Goal: Task Accomplishment & Management: Complete application form

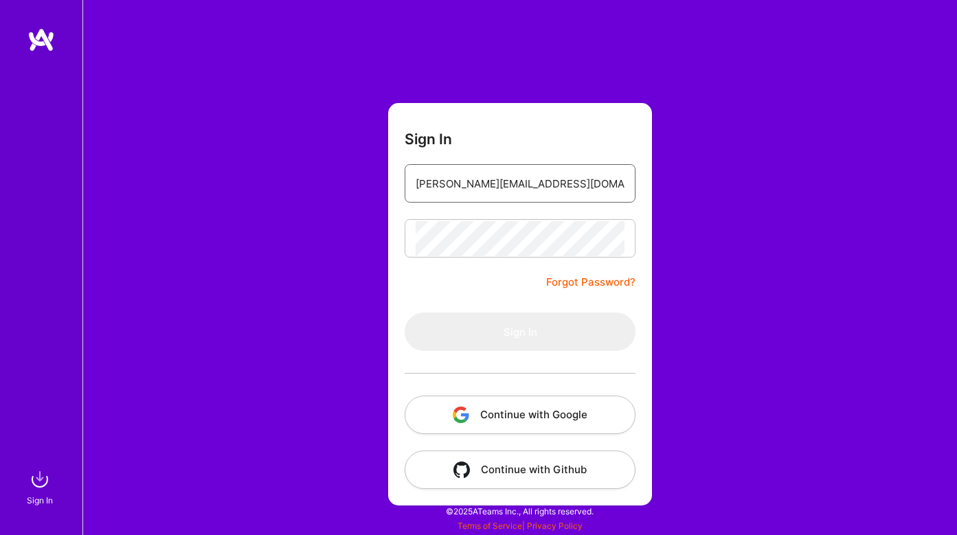
type input "[PERSON_NAME][EMAIL_ADDRESS][DOMAIN_NAME]"
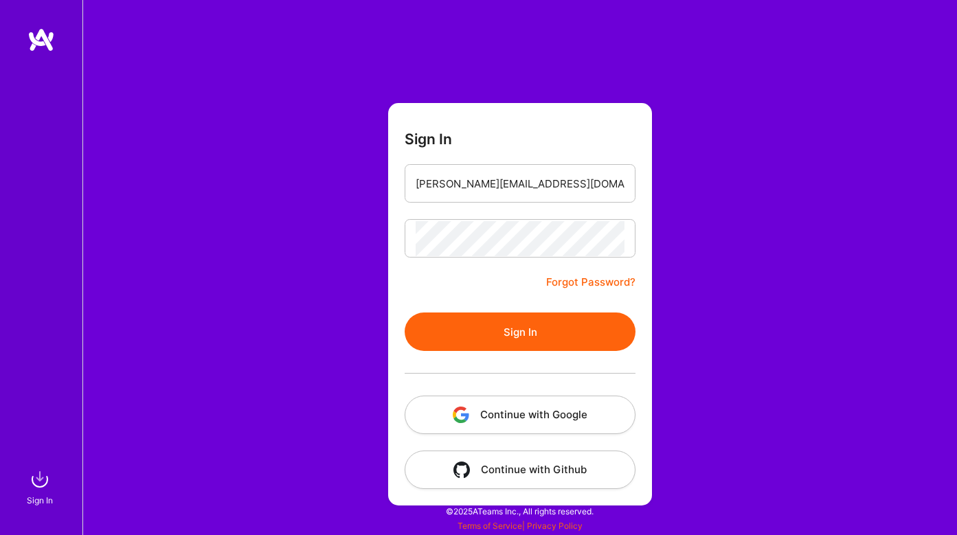
click at [491, 334] on button "Sign In" at bounding box center [520, 332] width 231 height 38
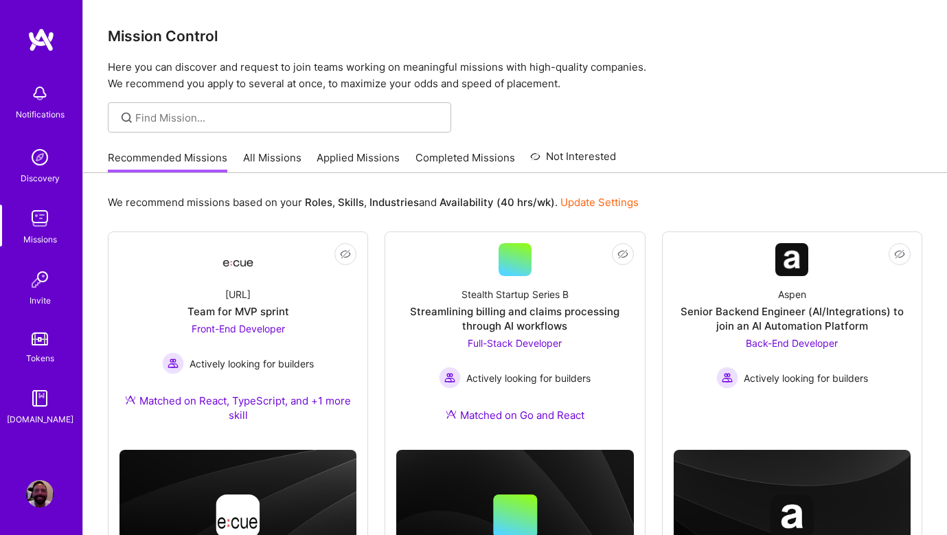
click at [333, 154] on link "Applied Missions" at bounding box center [358, 161] width 83 height 23
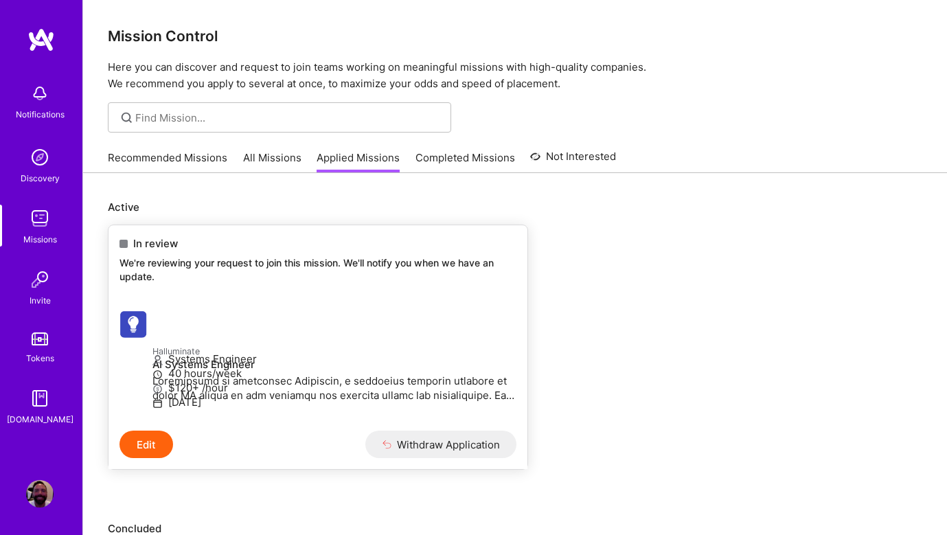
scroll to position [18, 0]
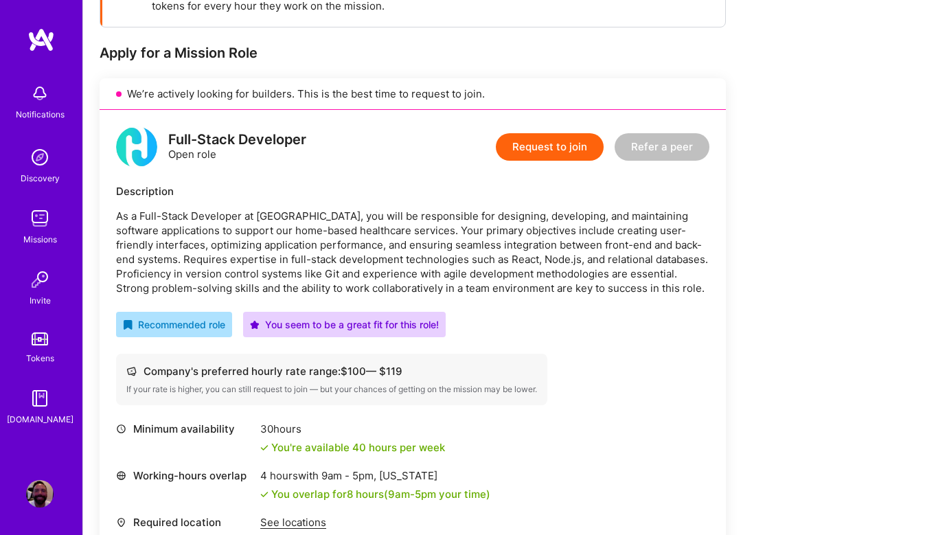
scroll to position [175, 0]
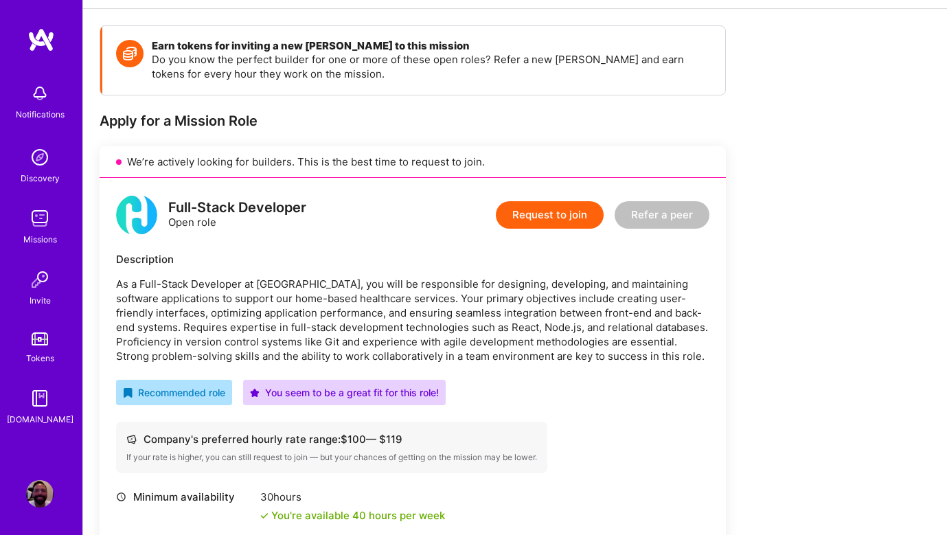
click at [550, 219] on button "Request to join" at bounding box center [550, 214] width 108 height 27
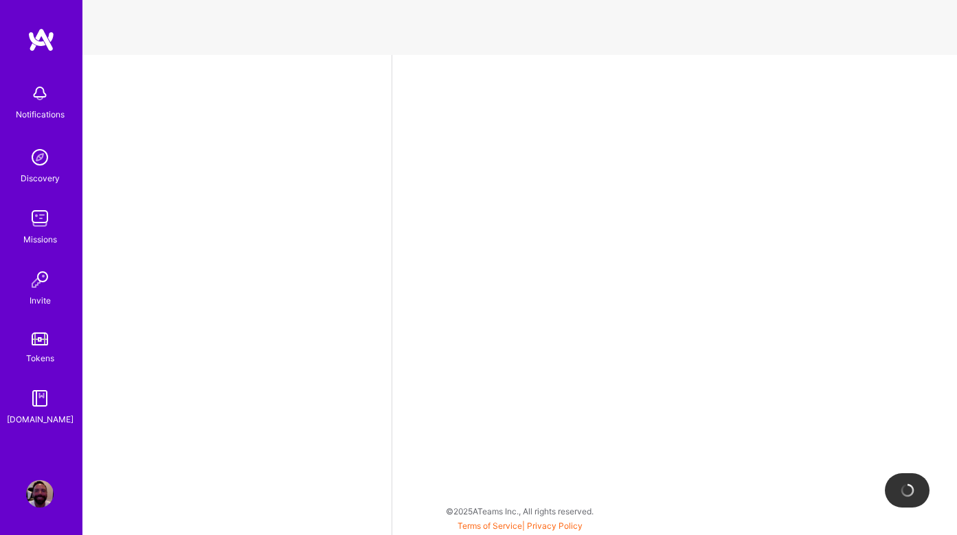
select select "US"
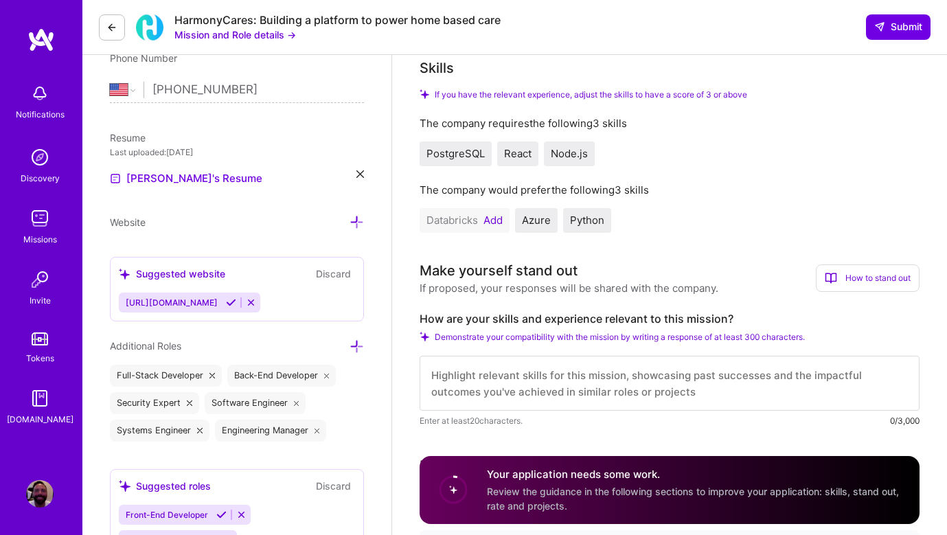
scroll to position [308, 0]
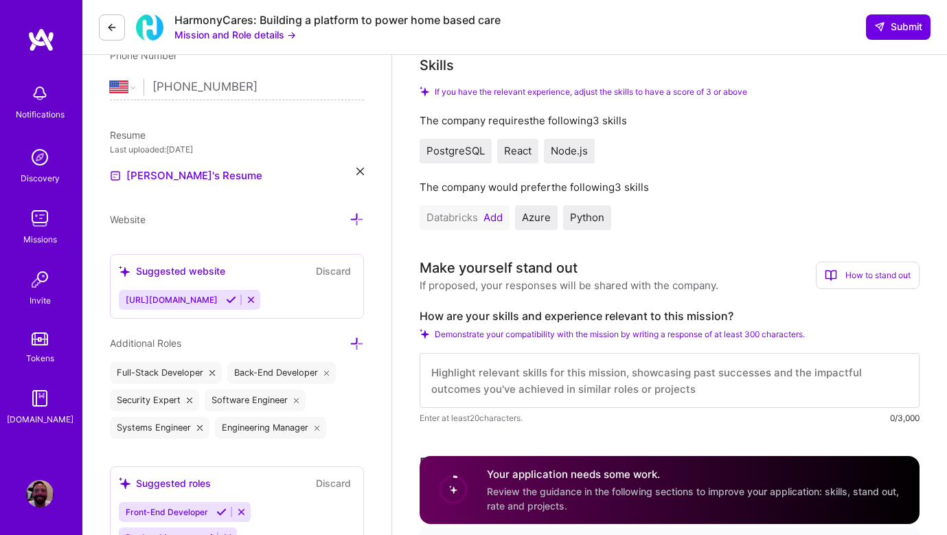
click at [603, 396] on textarea at bounding box center [670, 380] width 500 height 55
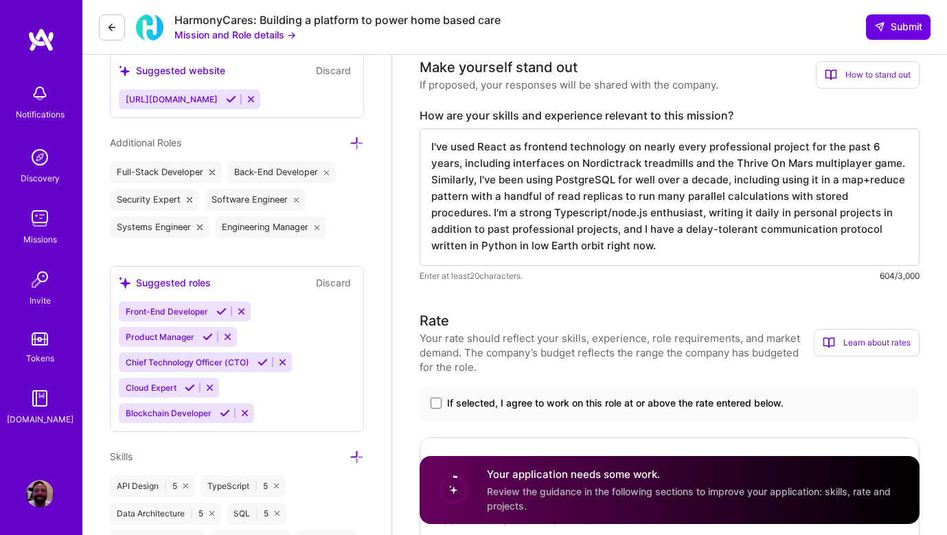
scroll to position [1, 0]
type textarea "I've used React as frontend technology on nearly every professional project for…"
click at [434, 412] on div "If selected, I agree to work on this role at or above the rate entered below." at bounding box center [670, 403] width 500 height 36
click at [436, 405] on span at bounding box center [436, 403] width 11 height 11
click at [0, 0] on input "If selected, I agree to work on this role at or above the rate entered below." at bounding box center [0, 0] width 0 height 0
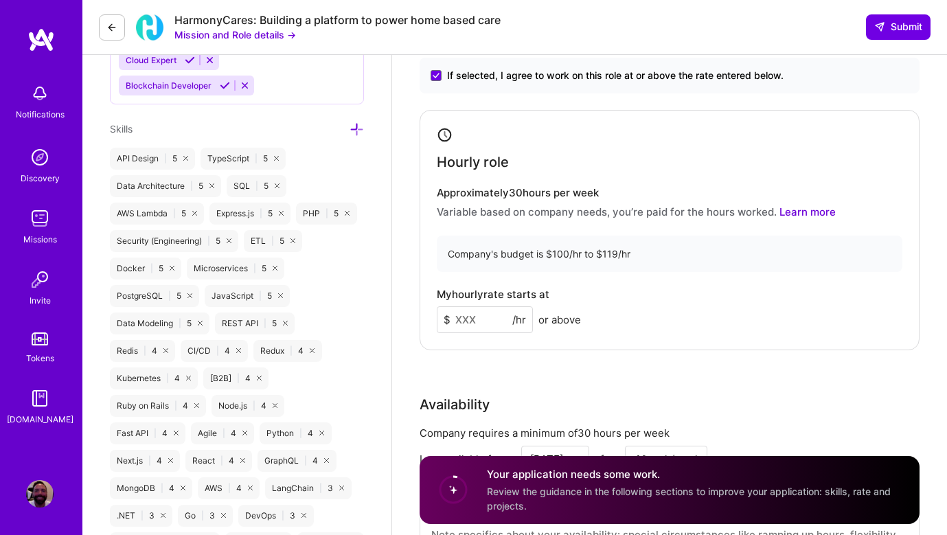
scroll to position [862, 0]
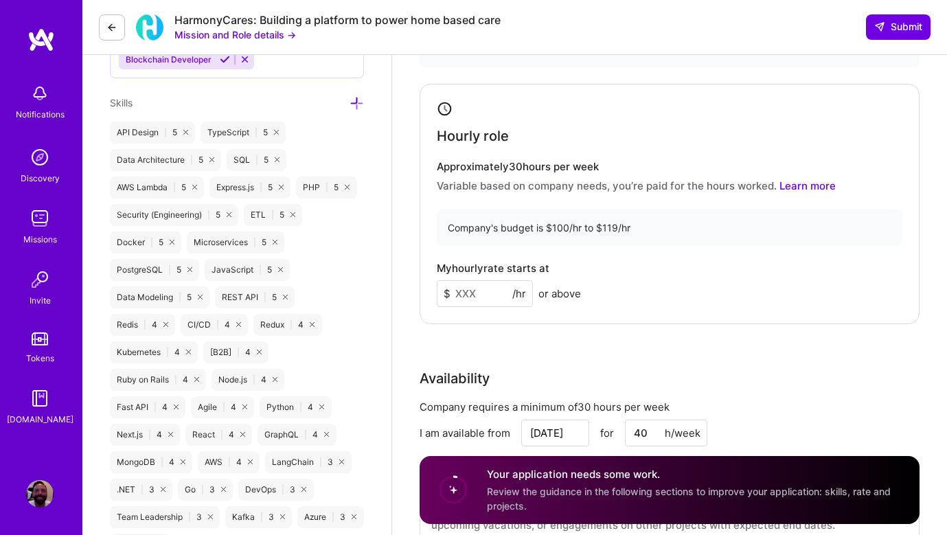
click at [483, 300] on input at bounding box center [485, 293] width 96 height 27
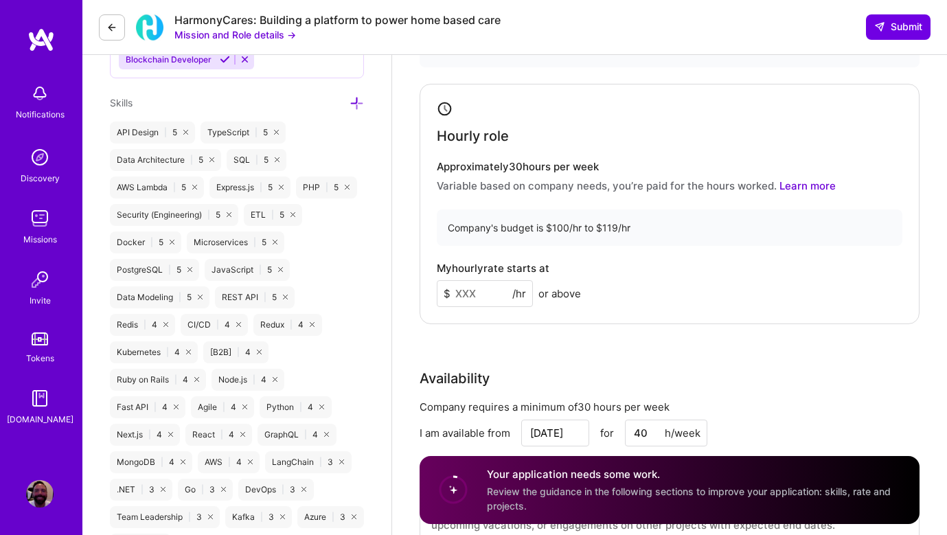
click at [483, 300] on input at bounding box center [485, 293] width 96 height 27
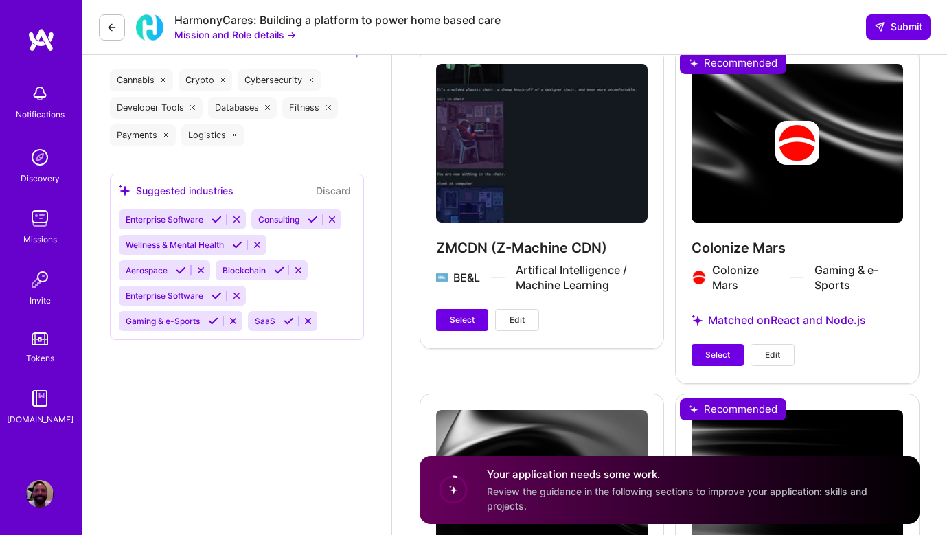
scroll to position [1663, 0]
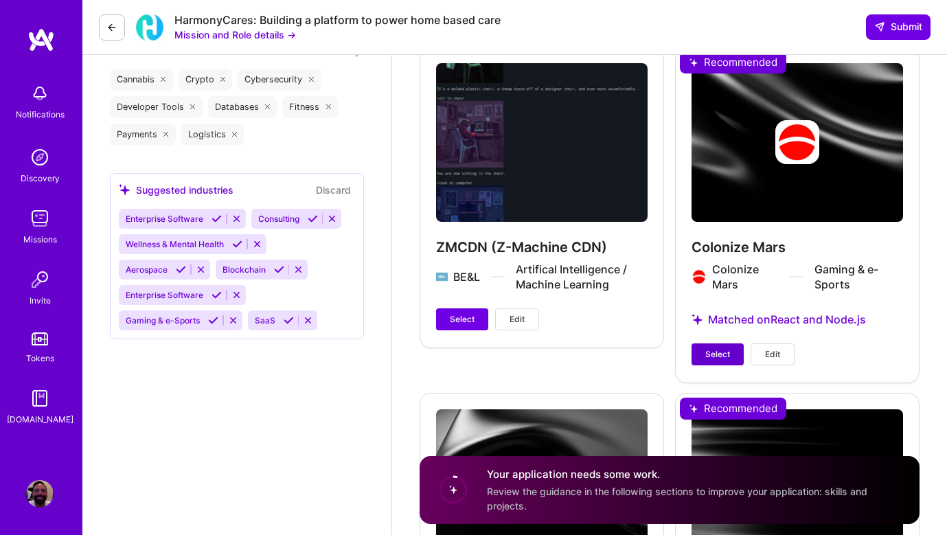
type input "110"
click at [704, 350] on button "Select" at bounding box center [718, 355] width 52 height 22
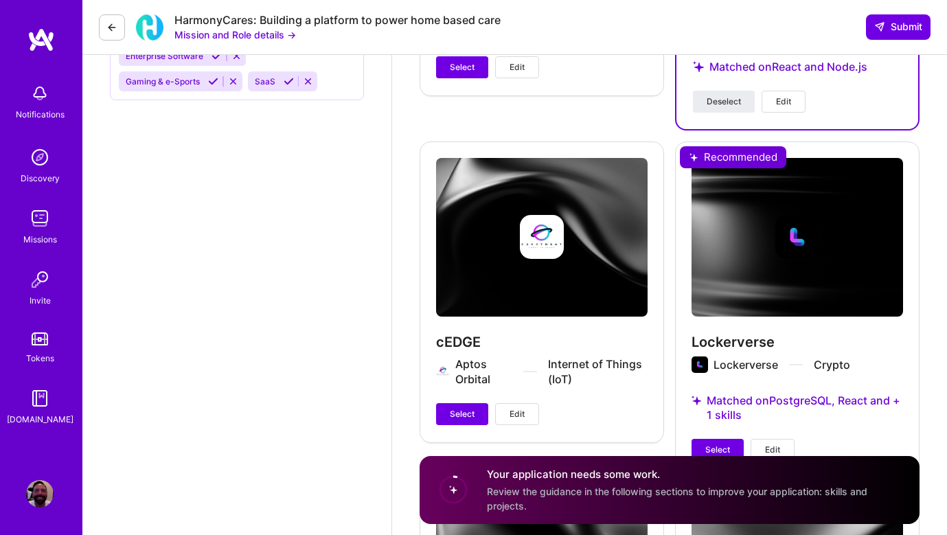
scroll to position [1922, 0]
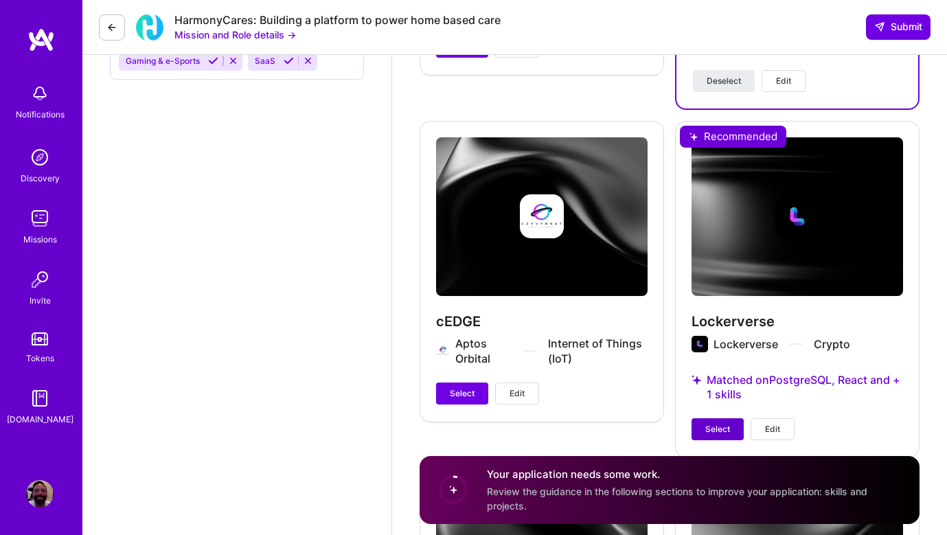
click at [714, 436] on span "Select" at bounding box center [718, 429] width 25 height 12
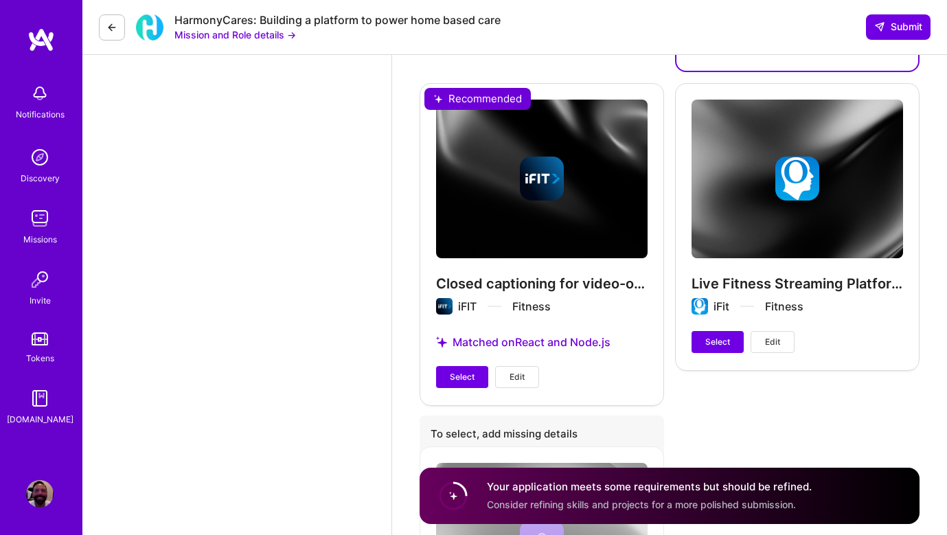
scroll to position [2305, 0]
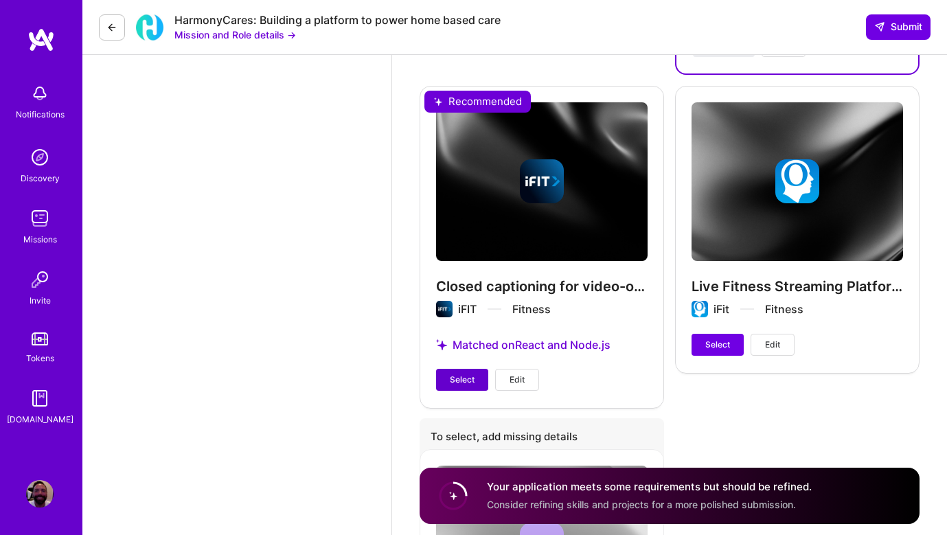
click at [460, 377] on span "Select" at bounding box center [462, 380] width 25 height 12
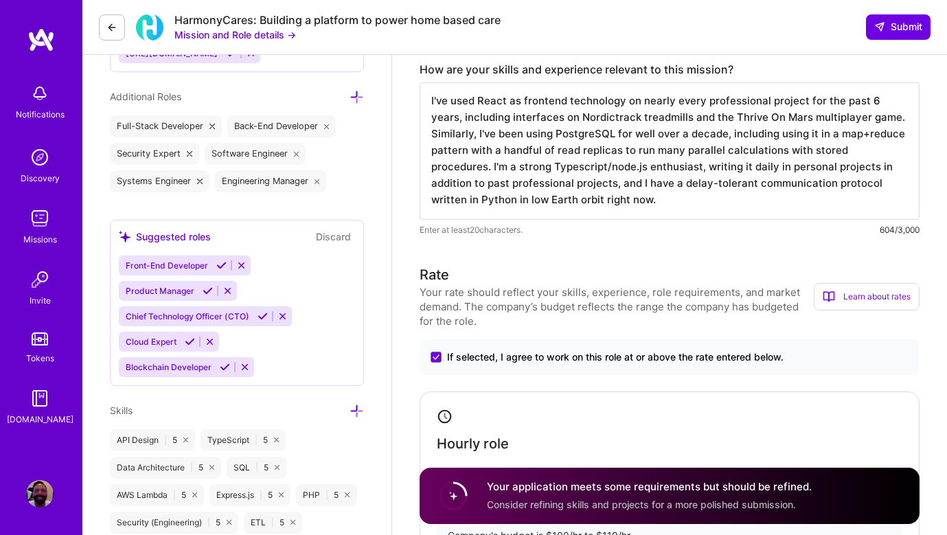
scroll to position [562, 0]
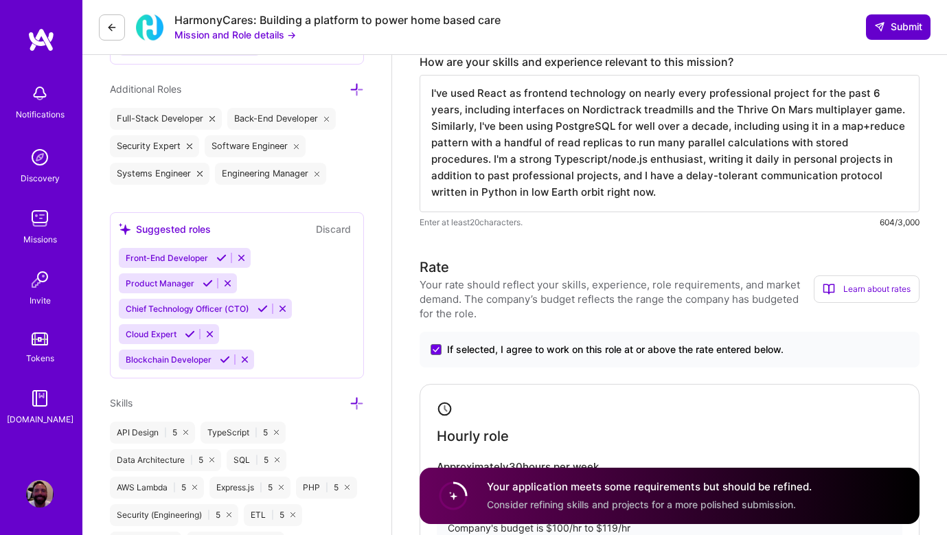
click at [900, 24] on span "Submit" at bounding box center [899, 27] width 48 height 14
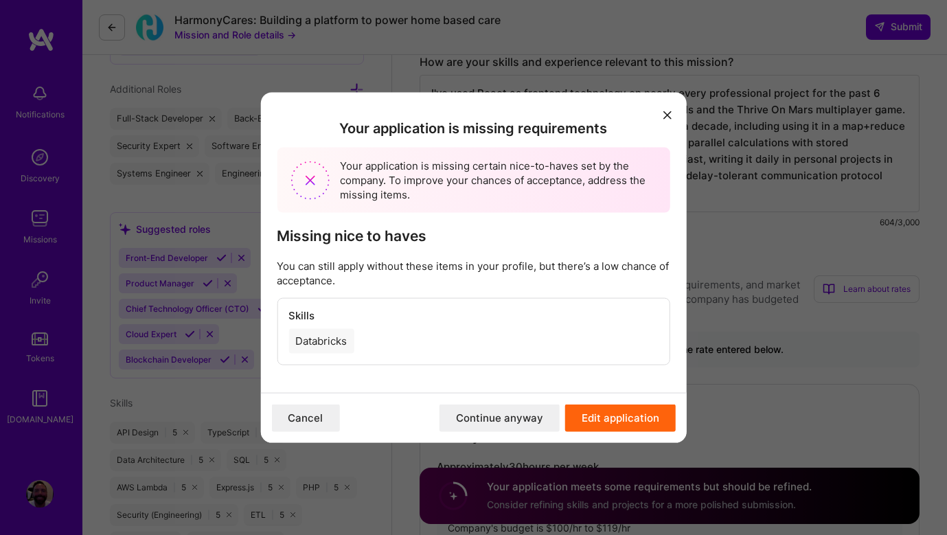
click at [476, 420] on button "Continue anyway" at bounding box center [500, 418] width 120 height 27
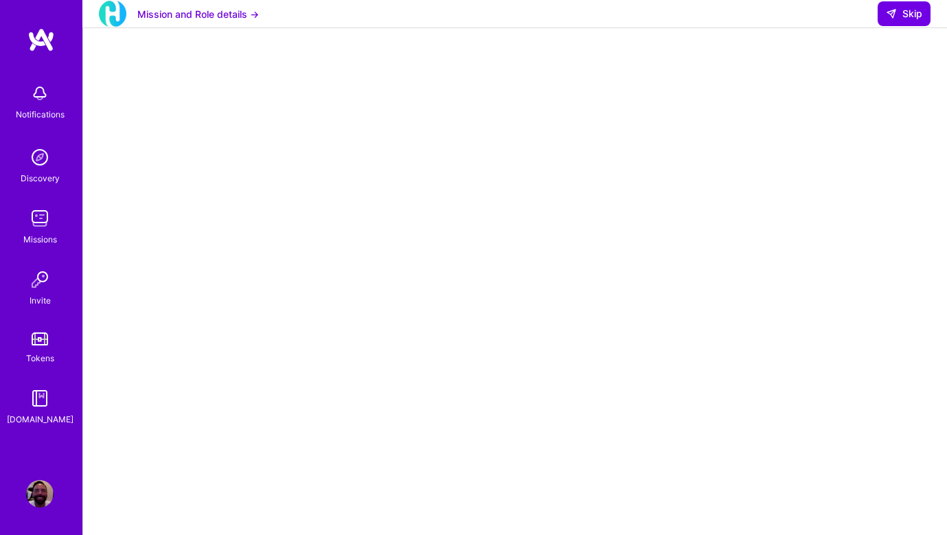
scroll to position [32, 0]
click at [901, 21] on span "Skip" at bounding box center [904, 14] width 36 height 14
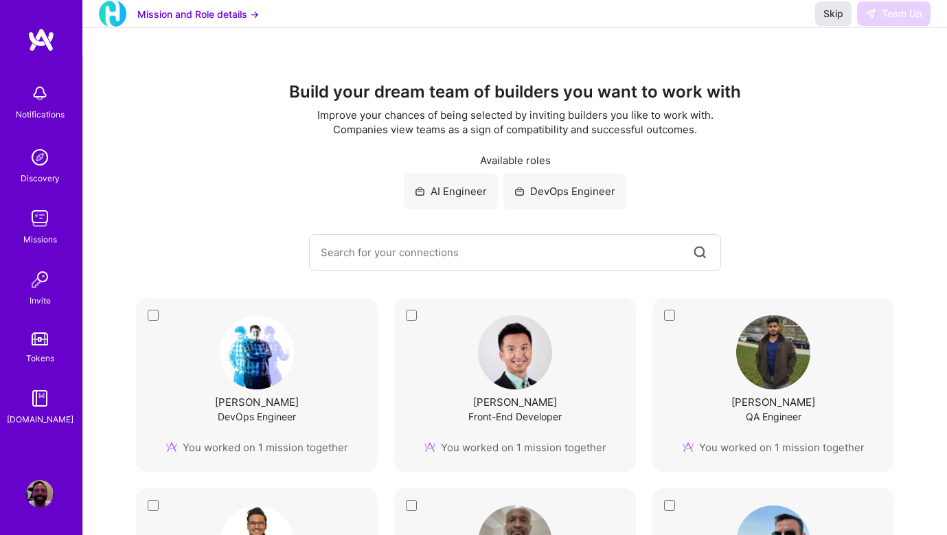
click at [836, 21] on span "Skip" at bounding box center [834, 14] width 20 height 14
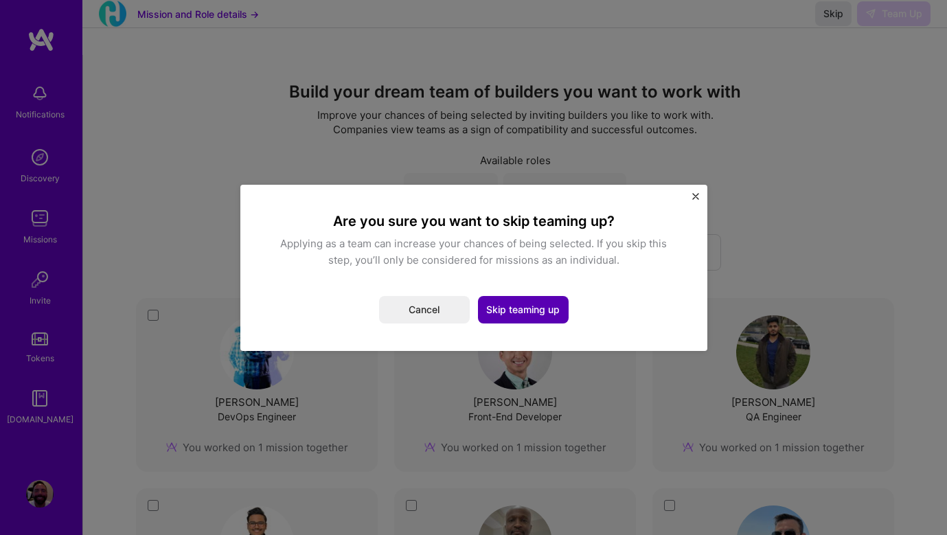
click at [515, 309] on button "Skip teaming up" at bounding box center [523, 309] width 91 height 27
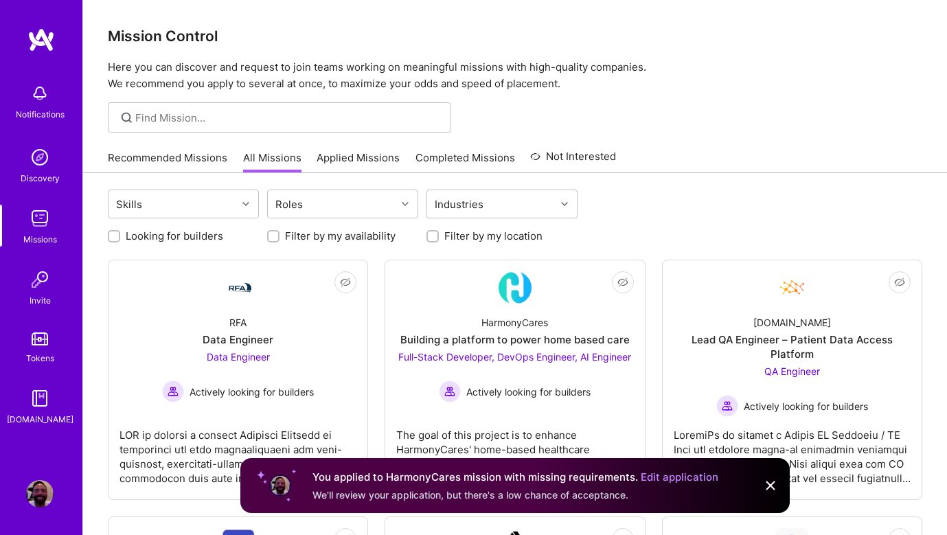
click at [342, 151] on link "Applied Missions" at bounding box center [358, 161] width 83 height 23
